Goal: Information Seeking & Learning: Compare options

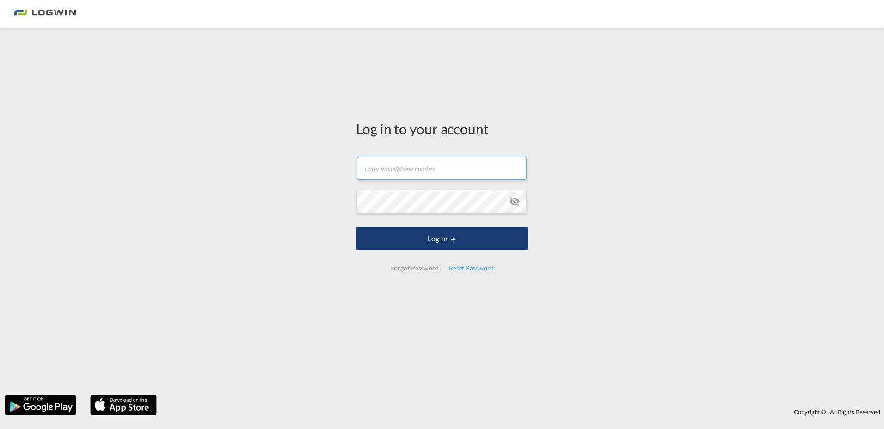
type input "[PERSON_NAME][EMAIL_ADDRESS][DOMAIN_NAME]"
click at [430, 245] on button "Log In" at bounding box center [442, 238] width 172 height 23
